Goal: Task Accomplishment & Management: Manage account settings

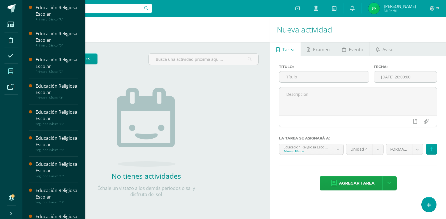
click at [11, 72] on icon at bounding box center [10, 72] width 5 height 6
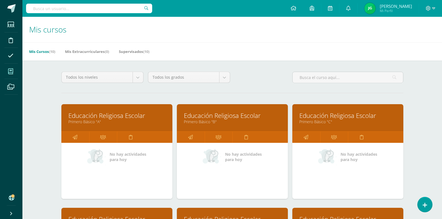
click at [230, 115] on link "Educación Religiosa Escolar" at bounding box center [232, 115] width 97 height 9
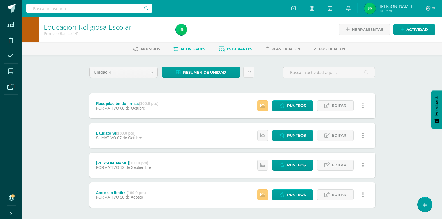
click at [237, 48] on span "Estudiantes" at bounding box center [239, 49] width 25 height 4
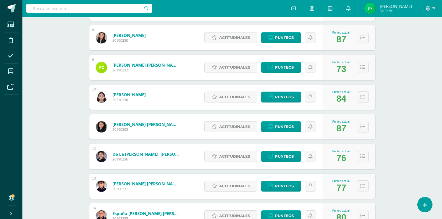
scroll to position [311, 0]
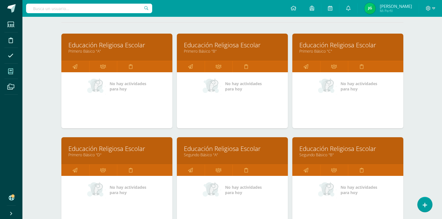
scroll to position [84, 0]
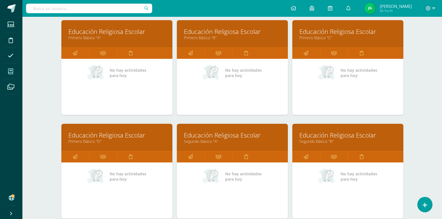
click at [211, 31] on link "Educación Religiosa Escolar" at bounding box center [232, 31] width 97 height 9
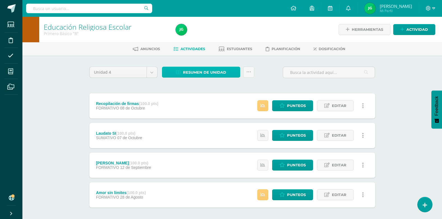
click at [199, 70] on span "Resumen de unidad" at bounding box center [204, 72] width 43 height 10
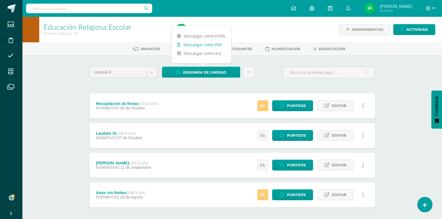
click at [205, 47] on link "Descargar como PDF" at bounding box center [201, 44] width 60 height 9
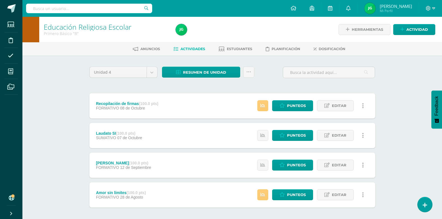
click at [268, 80] on div "Unidad 4 Unidad 1 Unidad 2 Unidad 3 Unidad 4 Resumen de unidad Subir actividade…" at bounding box center [232, 75] width 290 height 16
click at [246, 48] on span "Estudiantes" at bounding box center [239, 49] width 25 height 4
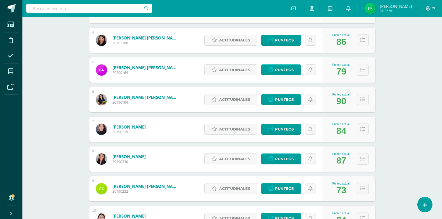
scroll to position [175, 0]
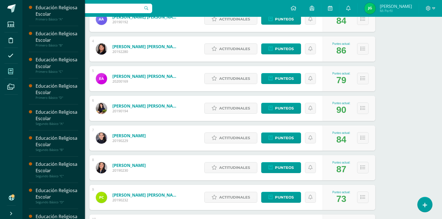
click at [13, 72] on icon at bounding box center [10, 72] width 5 height 6
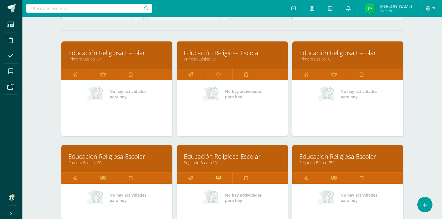
scroll to position [56, 0]
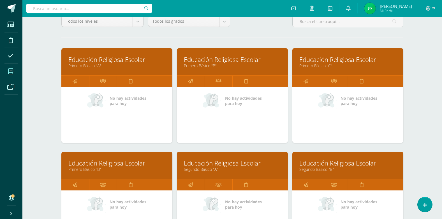
click at [224, 60] on link "Educación Religiosa Escolar" at bounding box center [232, 59] width 97 height 9
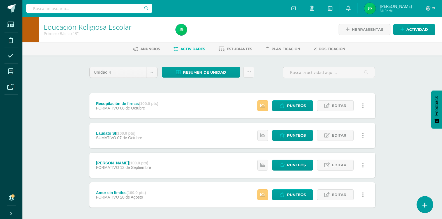
click at [420, 205] on link at bounding box center [425, 204] width 16 height 16
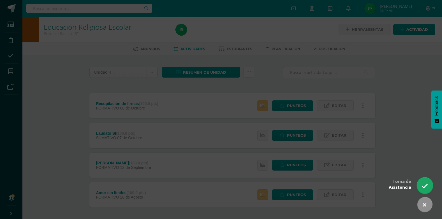
click at [424, 186] on icon at bounding box center [424, 186] width 6 height 6
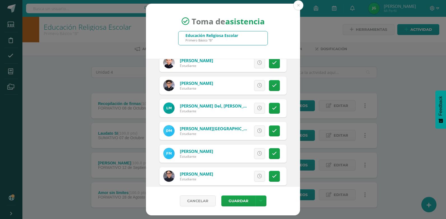
scroll to position [504, 0]
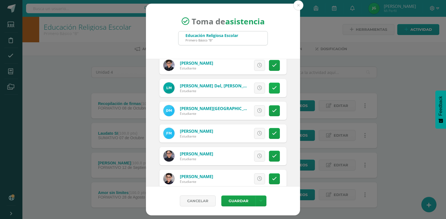
click at [272, 90] on icon at bounding box center [274, 88] width 5 height 5
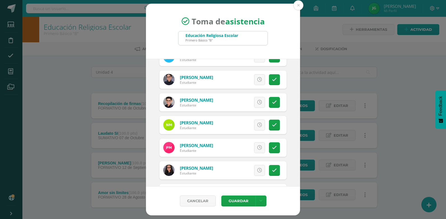
scroll to position [588, 0]
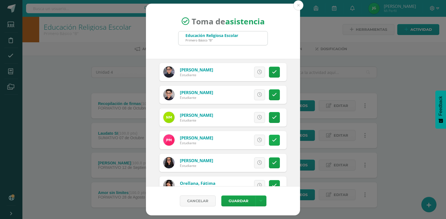
click at [272, 140] on icon at bounding box center [274, 140] width 5 height 5
click at [246, 200] on button "Guardar" at bounding box center [238, 201] width 34 height 11
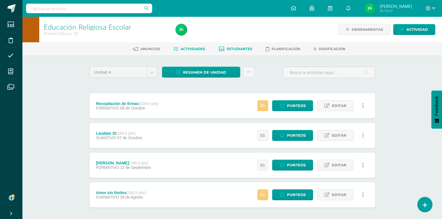
click at [232, 49] on span "Estudiantes" at bounding box center [239, 49] width 25 height 4
click at [243, 48] on span "Estudiantes" at bounding box center [239, 49] width 25 height 4
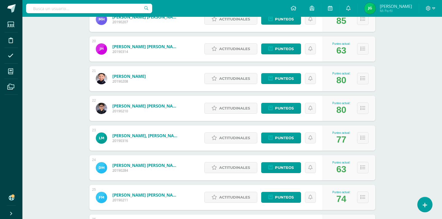
scroll to position [640, 0]
